Goal: Find specific page/section: Find specific page/section

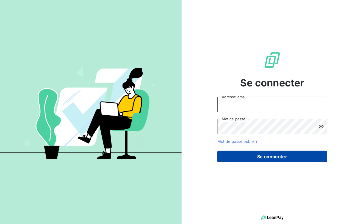
type input "[EMAIL_ADDRESS][DOMAIN_NAME]"
click at [252, 157] on button "Se connecter" at bounding box center [272, 157] width 110 height 12
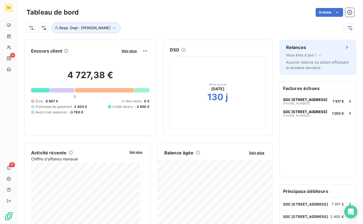
click at [115, 48] on div "Encours client Voir plus" at bounding box center [90, 50] width 118 height 9
click at [122, 51] on span "Voir plus" at bounding box center [128, 51] width 15 height 4
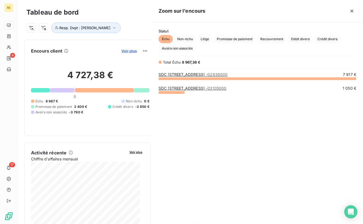
scroll to position [141, 207]
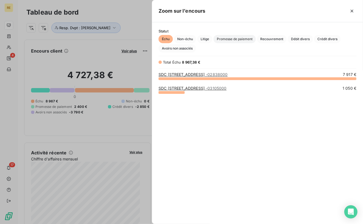
click at [253, 37] on span "Promesse de paiement" at bounding box center [234, 39] width 42 height 8
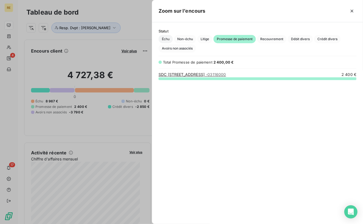
click at [166, 38] on span "Échu" at bounding box center [166, 39] width 14 height 8
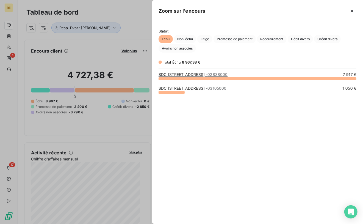
click at [104, 46] on div at bounding box center [181, 112] width 363 height 224
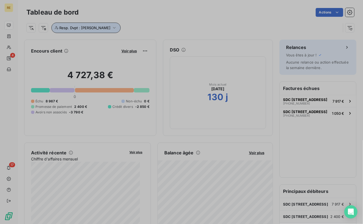
click at [100, 32] on button "Resp. Dvpt : [PERSON_NAME]" at bounding box center [85, 28] width 69 height 10
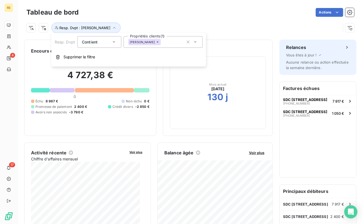
click at [159, 43] on icon at bounding box center [157, 41] width 3 height 3
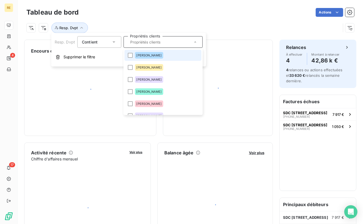
click at [160, 43] on input "text" at bounding box center [160, 42] width 64 height 5
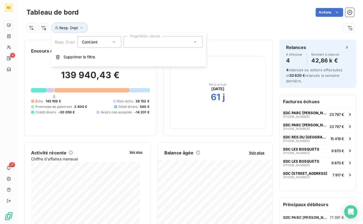
click at [156, 42] on div at bounding box center [162, 42] width 79 height 12
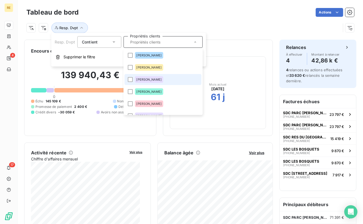
click at [171, 83] on li "[PERSON_NAME]" at bounding box center [162, 79] width 77 height 11
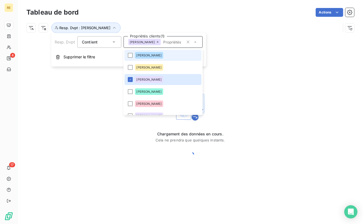
click at [164, 25] on div "Resp. Dvpt : [PERSON_NAME]" at bounding box center [183, 28] width 314 height 10
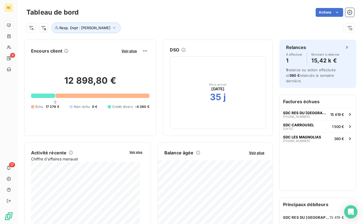
click at [129, 53] on button "Voir plus" at bounding box center [129, 50] width 19 height 5
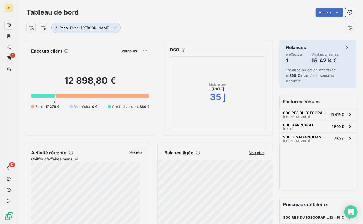
click at [127, 50] on div at bounding box center [181, 112] width 363 height 224
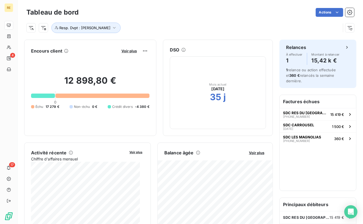
click at [127, 50] on span "Voir plus" at bounding box center [128, 51] width 15 height 4
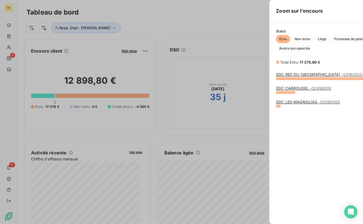
scroll to position [219, 207]
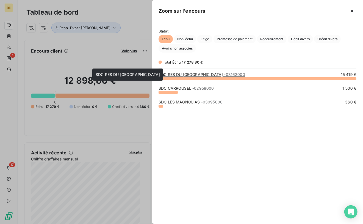
click at [226, 75] on span "- 03162000" at bounding box center [234, 74] width 21 height 5
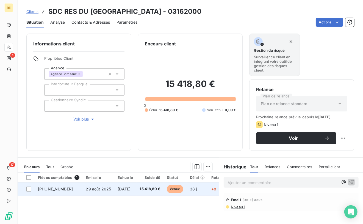
click at [120, 188] on span "[DATE]" at bounding box center [124, 188] width 13 height 5
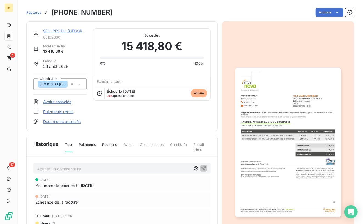
click at [38, 13] on span "Factures" at bounding box center [33, 12] width 15 height 4
